Goal: Entertainment & Leisure: Consume media (video, audio)

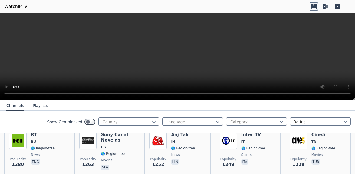
scroll to position [523, 0]
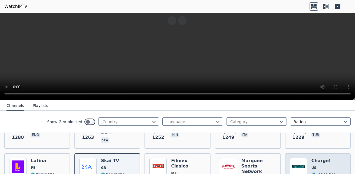
click at [318, 166] on span "US" at bounding box center [324, 168] width 24 height 4
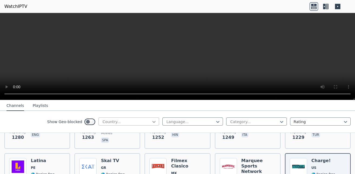
click at [152, 122] on icon at bounding box center [153, 122] width 3 height 2
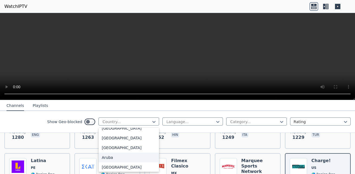
scroll to position [81, 0]
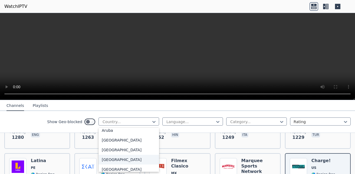
click at [114, 158] on div "[GEOGRAPHIC_DATA]" at bounding box center [129, 160] width 61 height 10
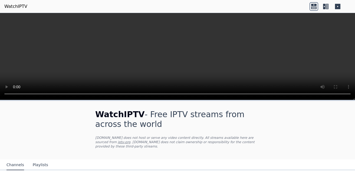
scroll to position [54, 0]
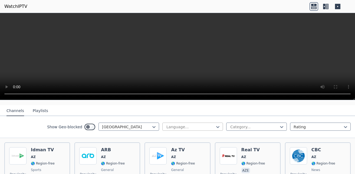
click at [206, 124] on div at bounding box center [190, 126] width 49 height 5
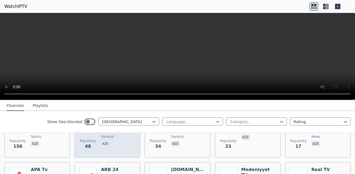
scroll to position [60, 0]
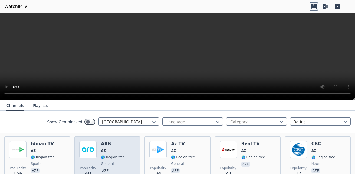
click at [119, 141] on h6 "ARB" at bounding box center [113, 143] width 24 height 5
click at [112, 149] on span "AZ" at bounding box center [113, 151] width 24 height 4
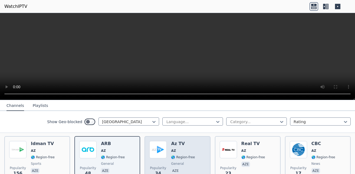
click at [174, 149] on span "AZ" at bounding box center [183, 151] width 24 height 4
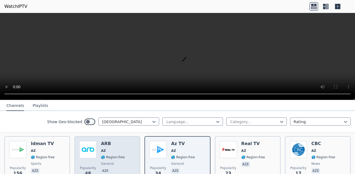
click at [105, 141] on h6 "ARB" at bounding box center [113, 143] width 24 height 5
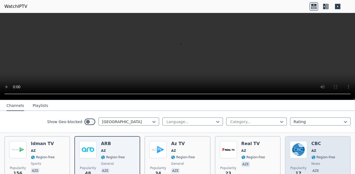
scroll to position [87, 0]
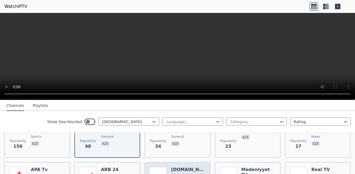
click at [176, 167] on h6 "[DOMAIN_NAME]" at bounding box center [188, 169] width 34 height 5
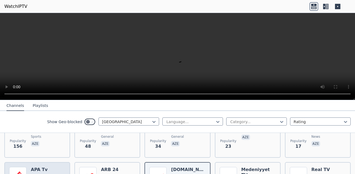
click at [40, 167] on h6 "APA Tv" at bounding box center [43, 169] width 24 height 5
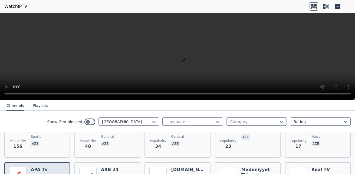
click at [50, 167] on h6 "APA Tv" at bounding box center [43, 169] width 24 height 5
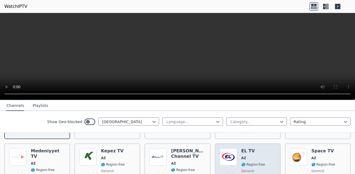
scroll to position [169, 0]
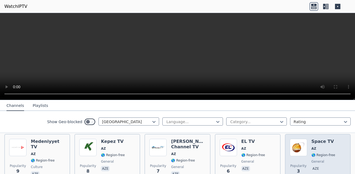
click at [322, 147] on div "Space TV AZ 🌎 Region-free general aze" at bounding box center [324, 158] width 24 height 39
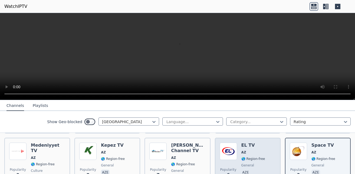
scroll to position [142, 0]
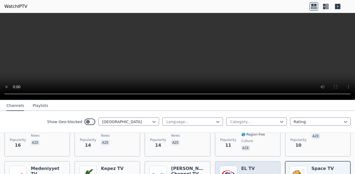
click at [252, 174] on span "AZ" at bounding box center [254, 176] width 24 height 4
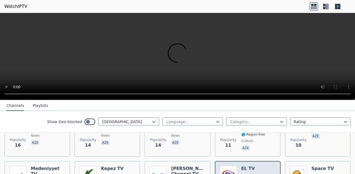
click at [252, 174] on span "AZ" at bounding box center [254, 176] width 24 height 4
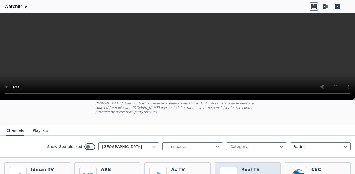
scroll to position [33, 0]
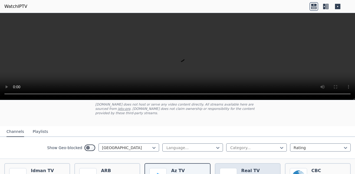
click at [250, 168] on h6 "Real TV" at bounding box center [254, 170] width 24 height 5
click at [40, 127] on button "Playlists" at bounding box center [40, 132] width 15 height 10
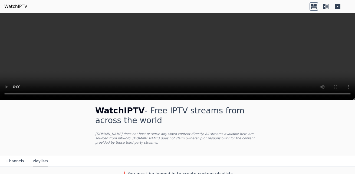
scroll to position [5, 0]
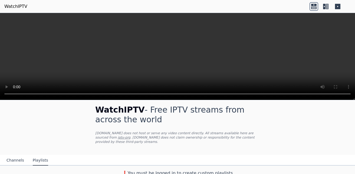
click at [12, 155] on button "Channels" at bounding box center [15, 160] width 18 height 10
